Goal: Find specific page/section: Find specific page/section

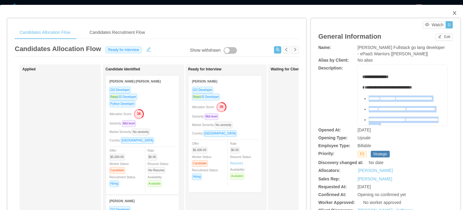
scroll to position [90, 0]
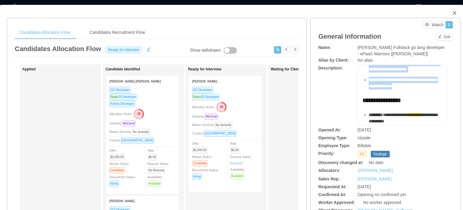
click at [451, 10] on span "Close" at bounding box center [454, 13] width 17 height 17
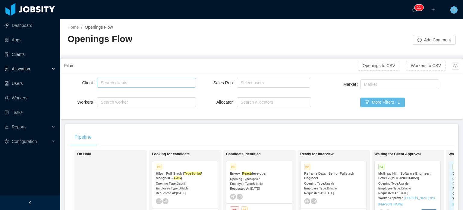
click at [124, 85] on div "Search clients" at bounding box center [145, 82] width 93 height 9
click at [19, 99] on link "Workers" at bounding box center [30, 98] width 51 height 12
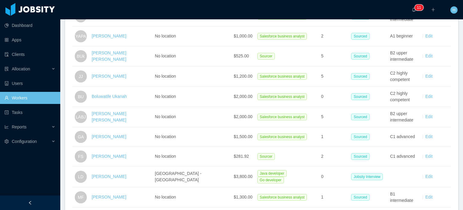
scroll to position [211, 0]
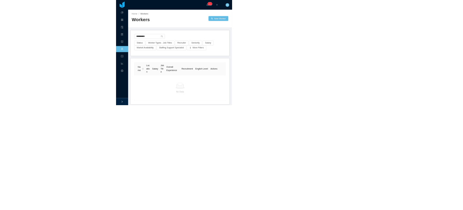
scroll to position [12, 0]
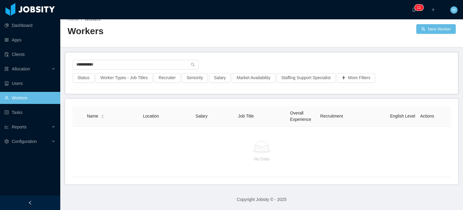
click at [19, 14] on div at bounding box center [30, 9] width 54 height 13
click at [37, 8] on div at bounding box center [30, 9] width 54 height 13
click at [231, 9] on span "H" at bounding box center [454, 9] width 7 height 7
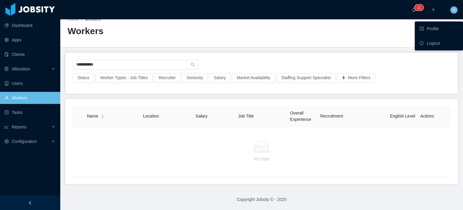
click at [32, 4] on div at bounding box center [30, 9] width 54 height 13
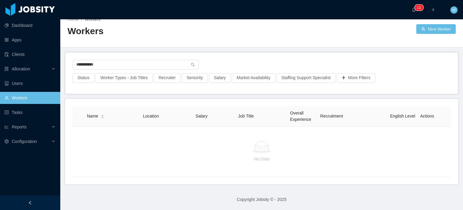
click at [9, 7] on div at bounding box center [30, 9] width 54 height 13
click at [24, 143] on span "Configuration" at bounding box center [24, 141] width 25 height 5
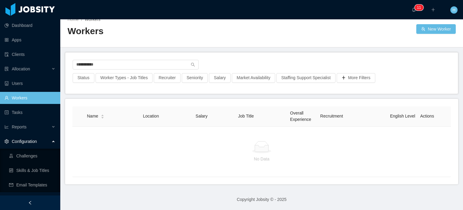
click at [28, 198] on div at bounding box center [30, 202] width 60 height 14
